Goal: Task Accomplishment & Management: Manage account settings

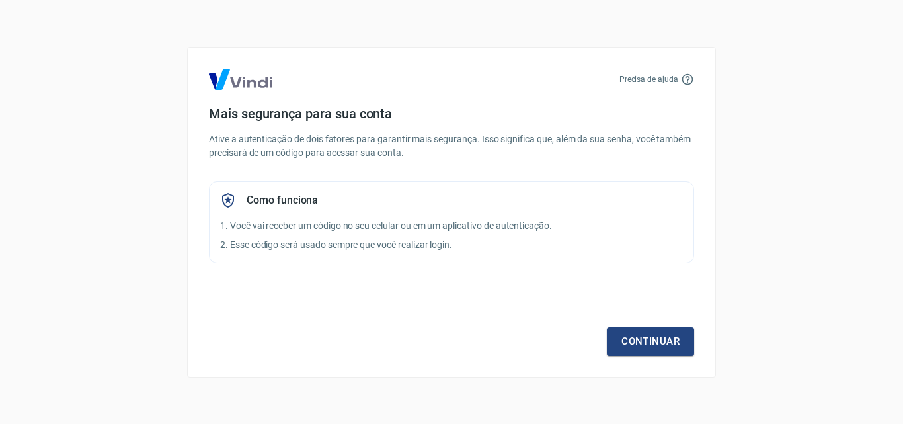
drag, startPoint x: 7, startPoint y: 30, endPoint x: 31, endPoint y: 0, distance: 38.6
click at [8, 30] on div "Precisa de ajuda Mais segurança para sua conta Ative a autenticação de dois fat…" at bounding box center [451, 212] width 903 height 424
